Goal: Information Seeking & Learning: Compare options

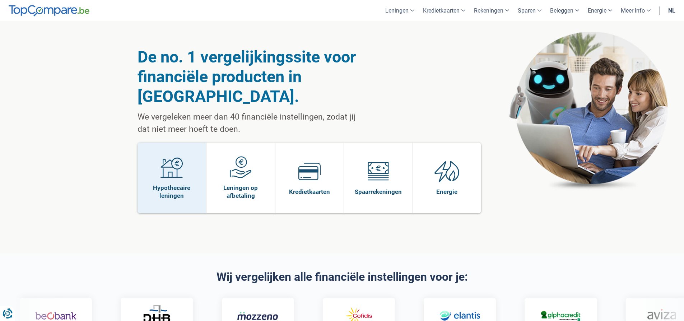
click at [154, 153] on link "Hypothecaire leningen" at bounding box center [172, 178] width 69 height 71
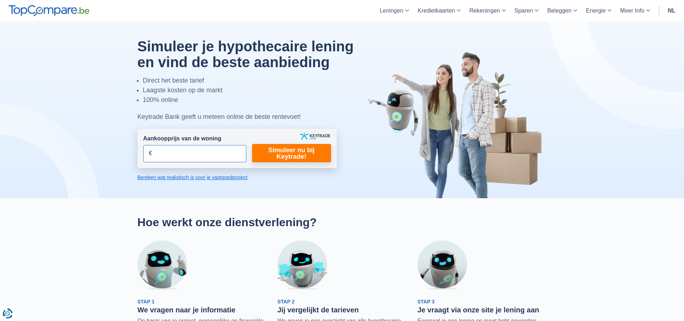
click at [154, 153] on input "Aankoopprijs van de woning" at bounding box center [194, 153] width 103 height 17
type input "200.000"
click at [298, 153] on link "Simuleer nu bij Keytrade!" at bounding box center [291, 153] width 79 height 18
